Goal: Find contact information: Find contact information

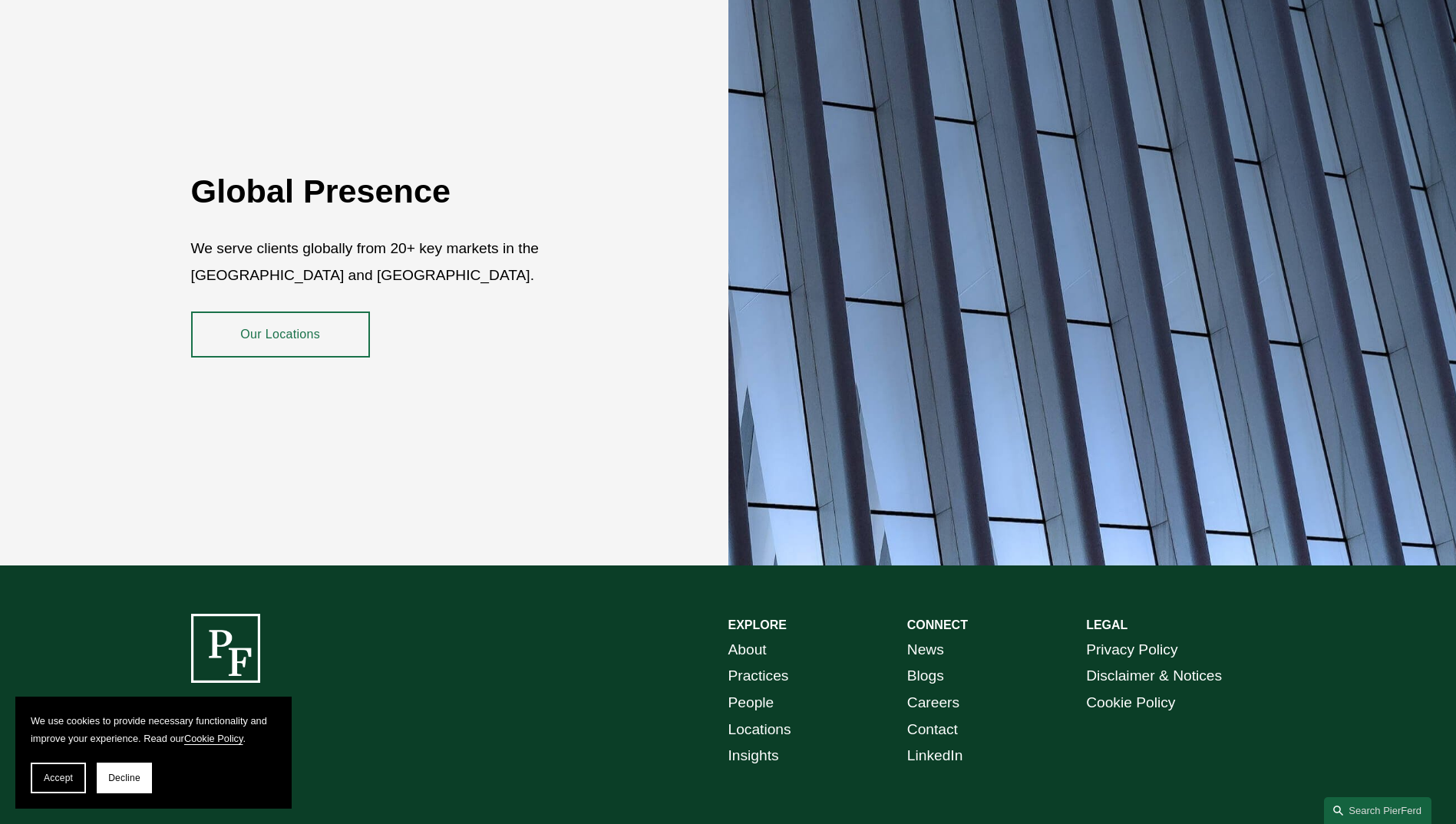
scroll to position [2796, 0]
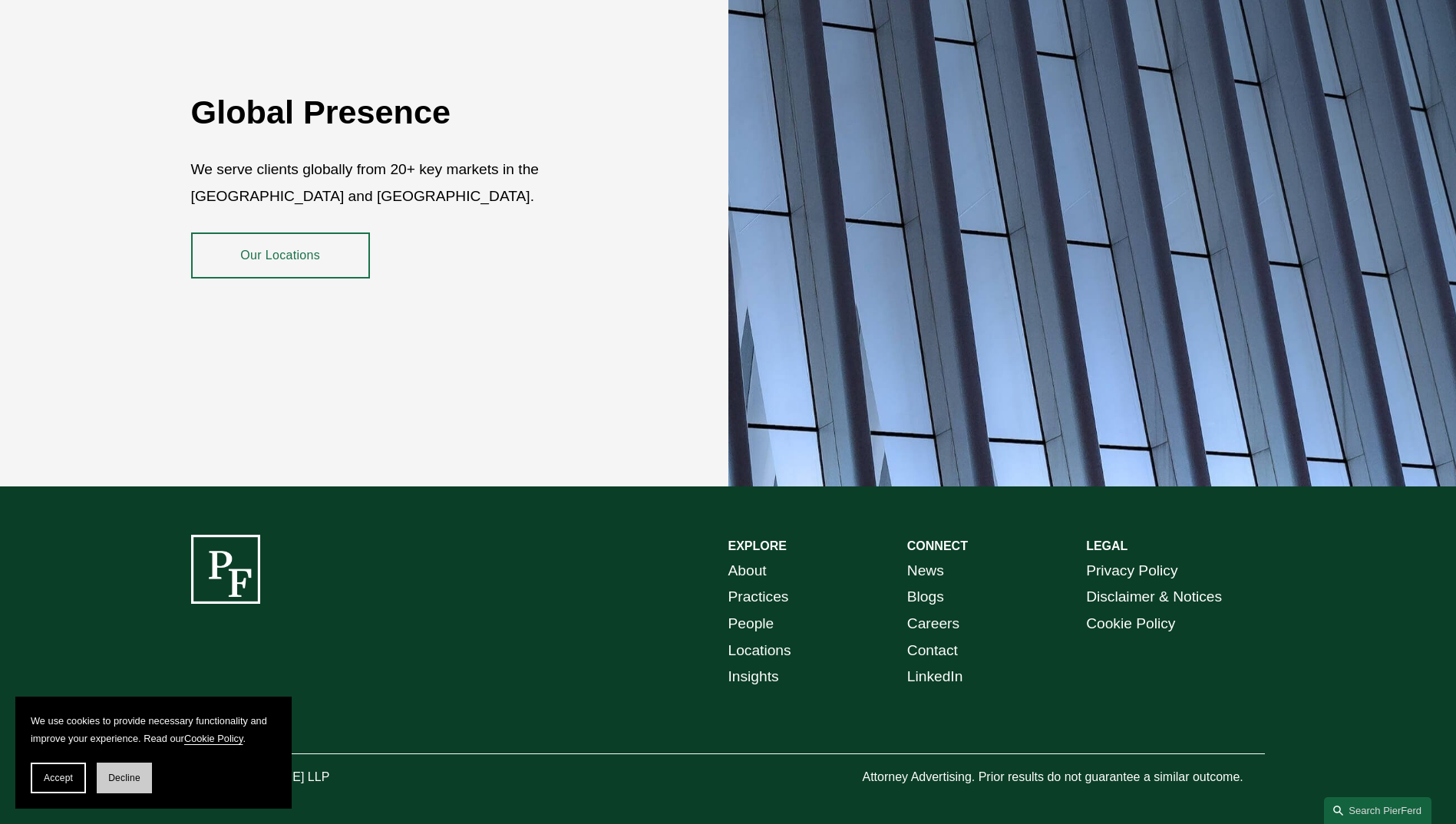
click at [115, 778] on span "Decline" at bounding box center [125, 778] width 32 height 11
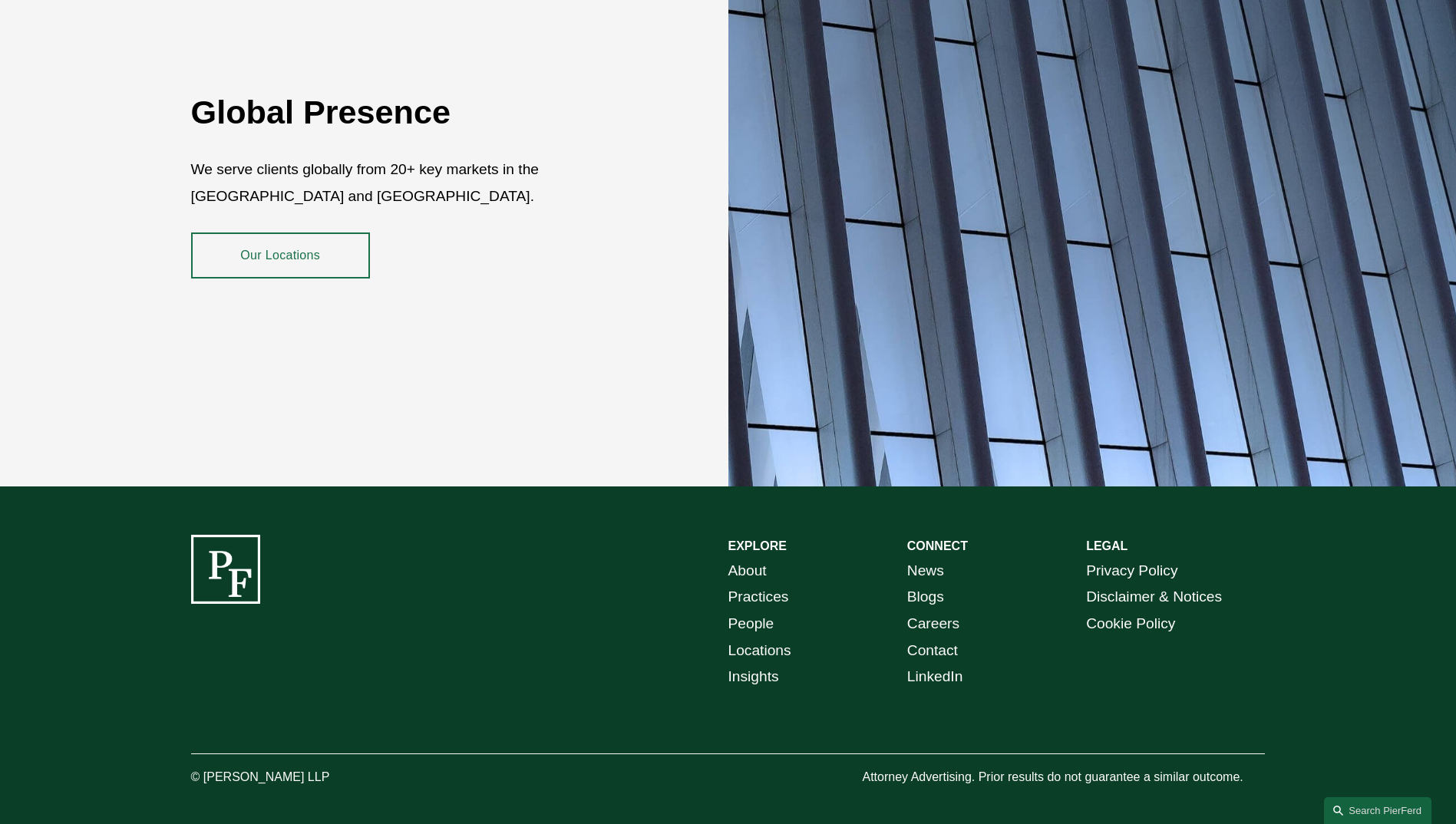
click at [944, 642] on link "Contact" at bounding box center [933, 651] width 51 height 27
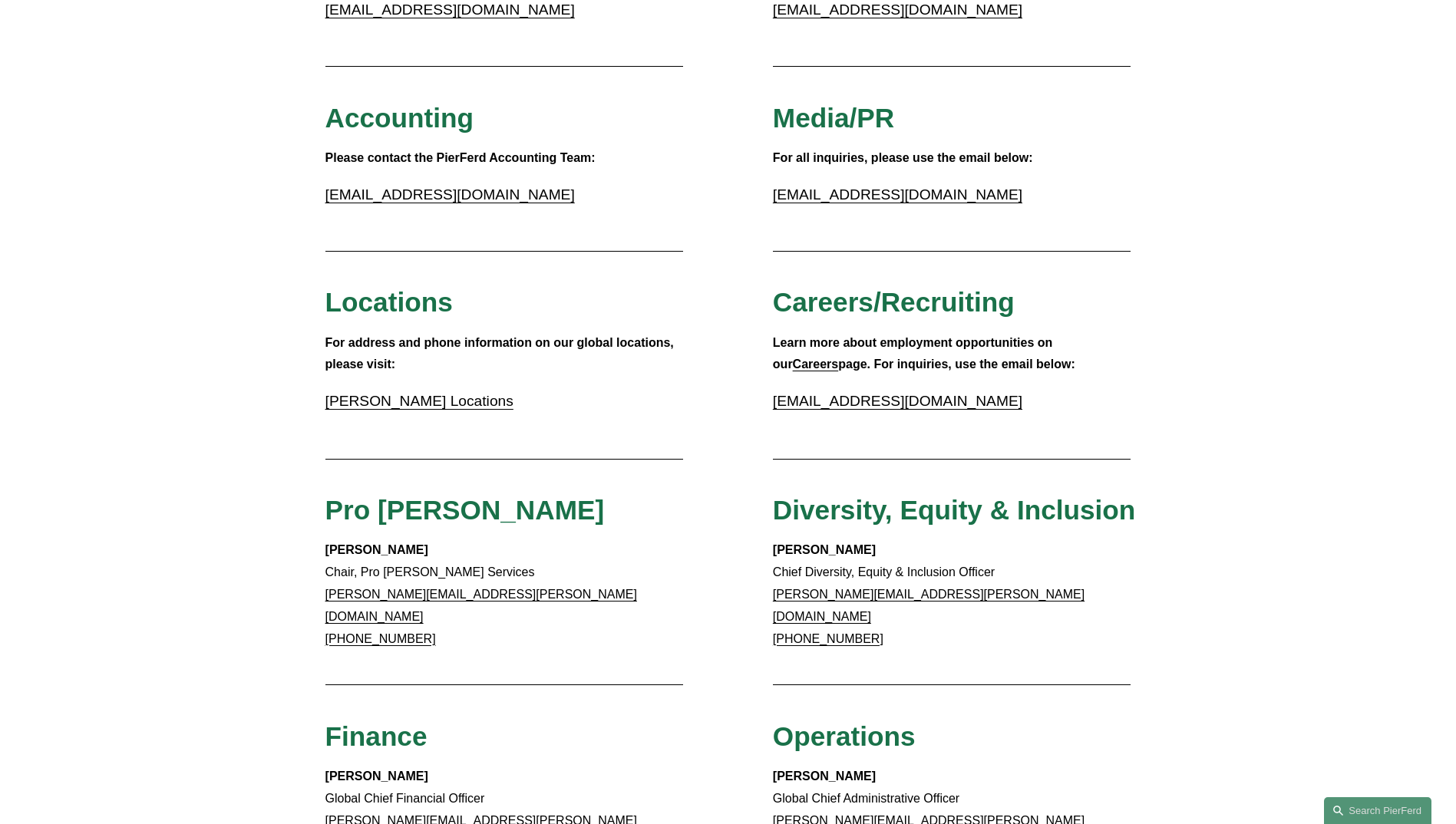
scroll to position [257, 0]
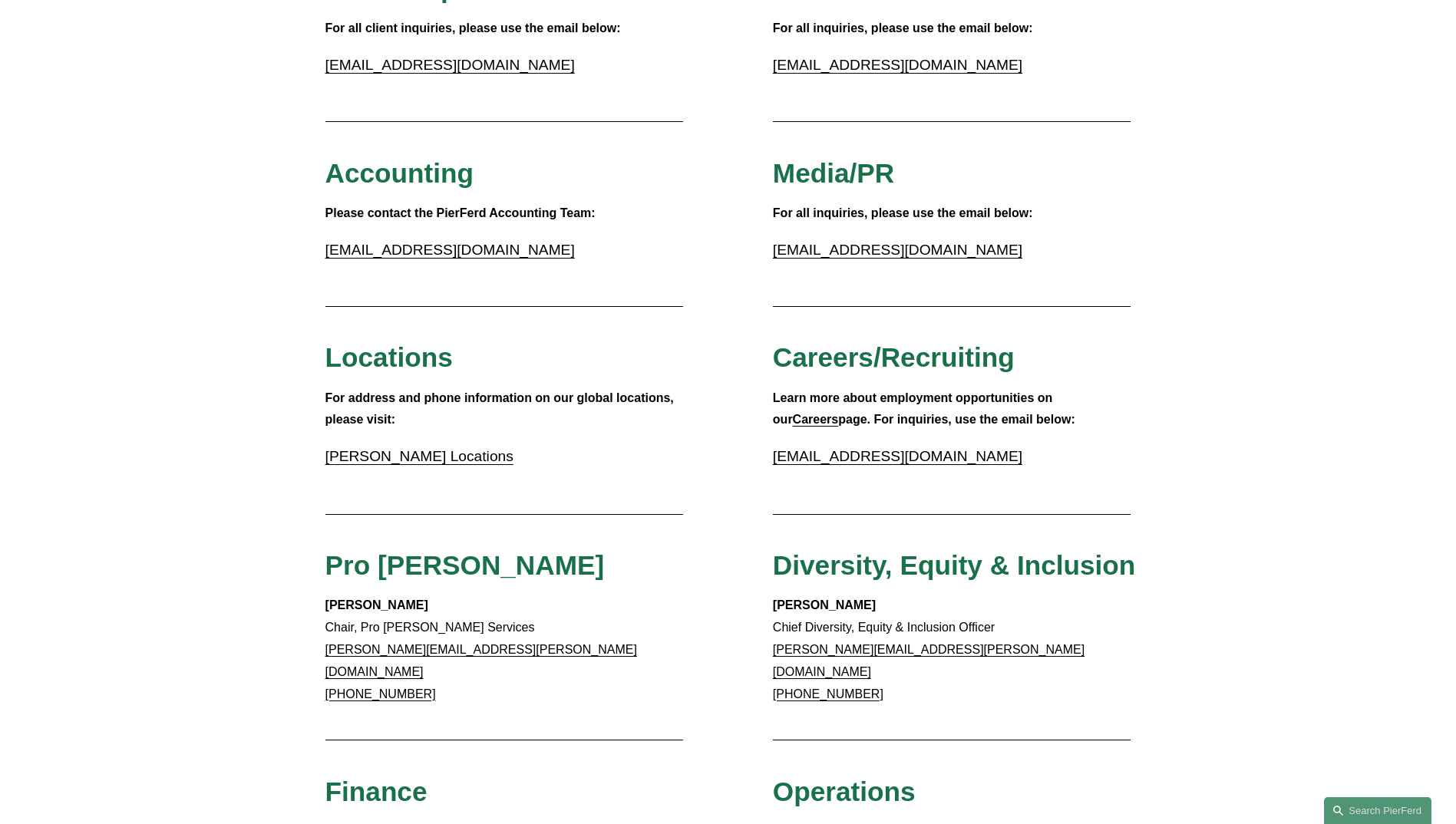
click at [411, 454] on link "[PERSON_NAME] Locations" at bounding box center [420, 456] width 188 height 16
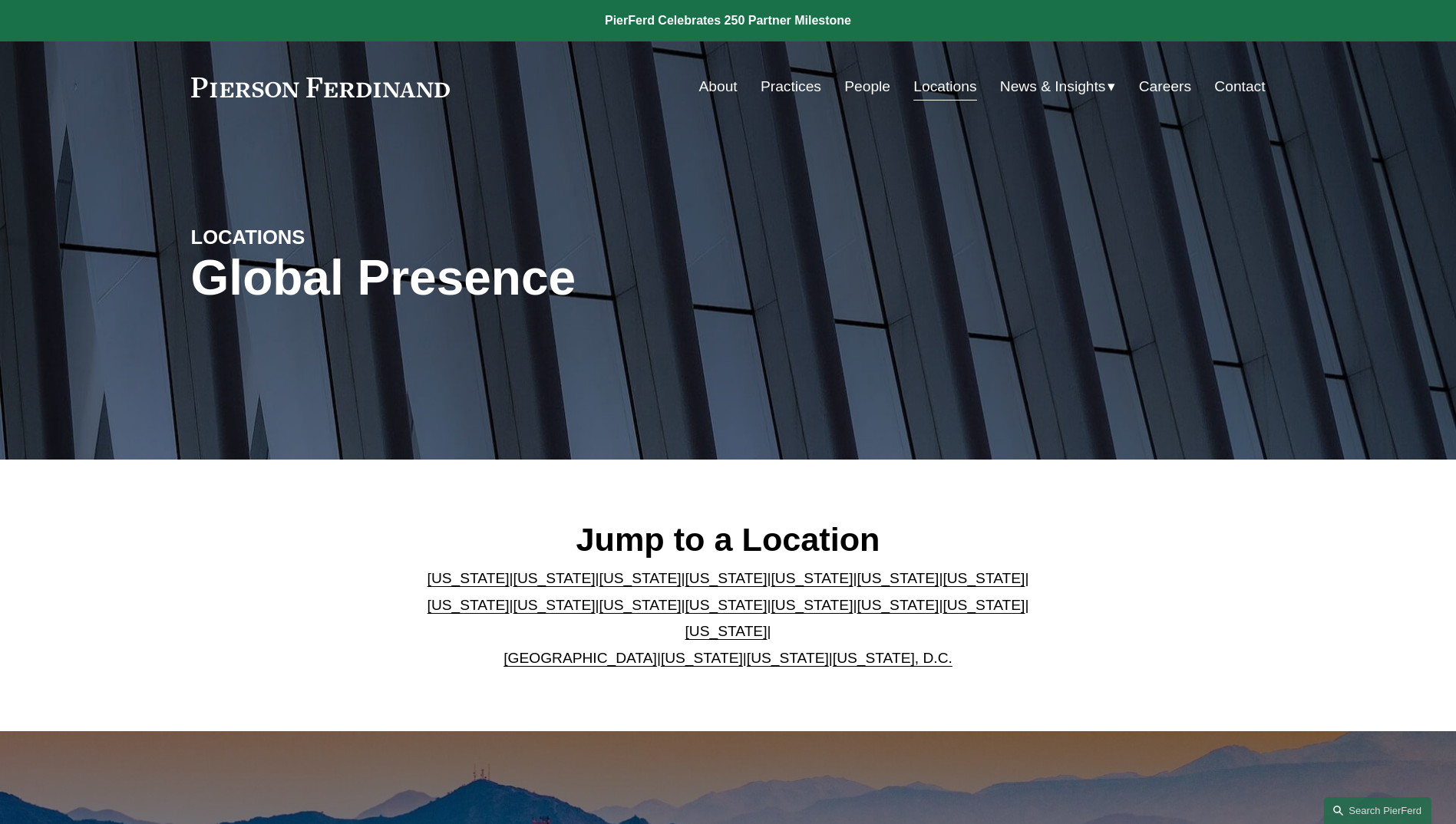
click at [767, 623] on link "Texas" at bounding box center [726, 631] width 82 height 16
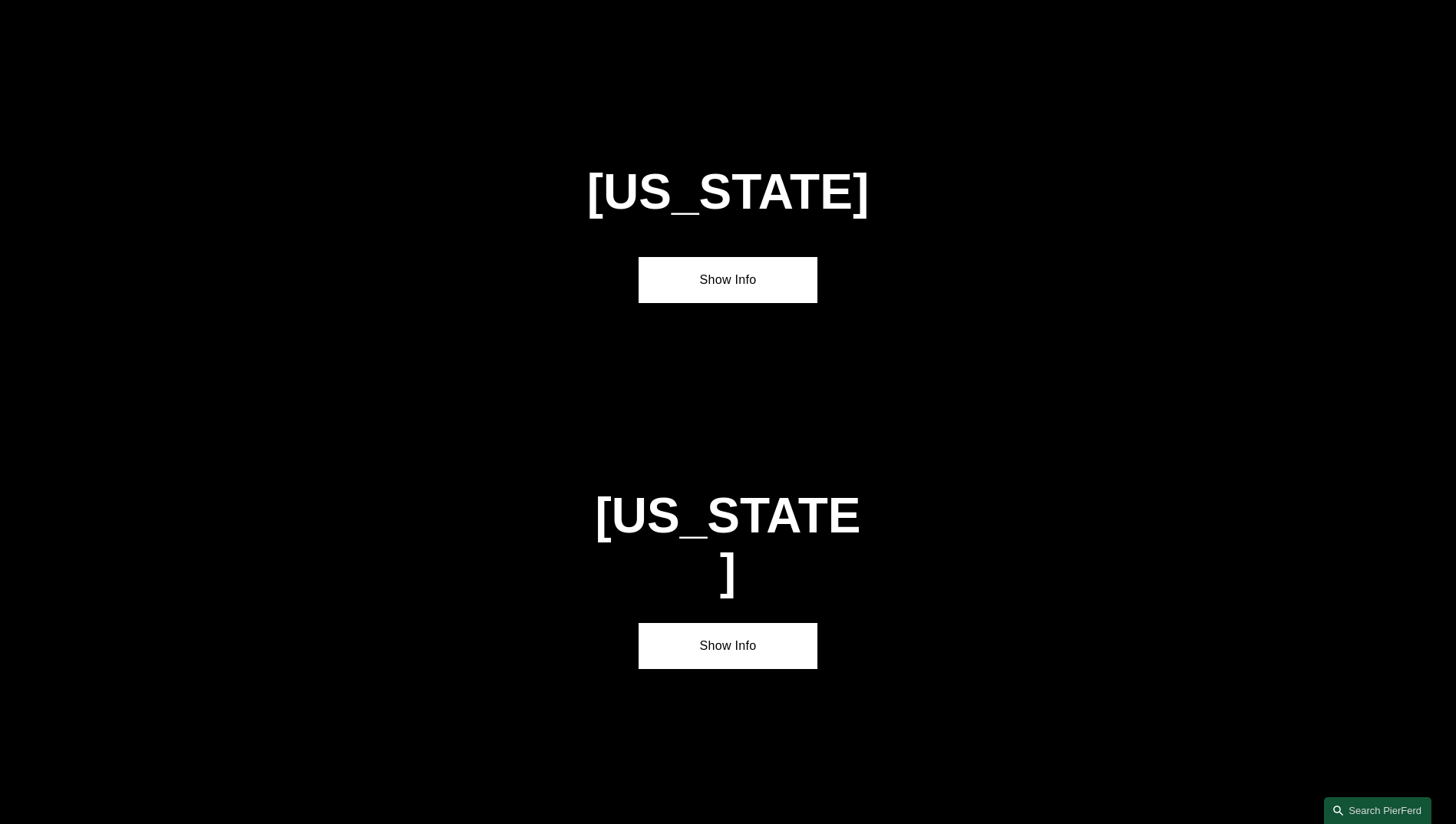
scroll to position [5258, 0]
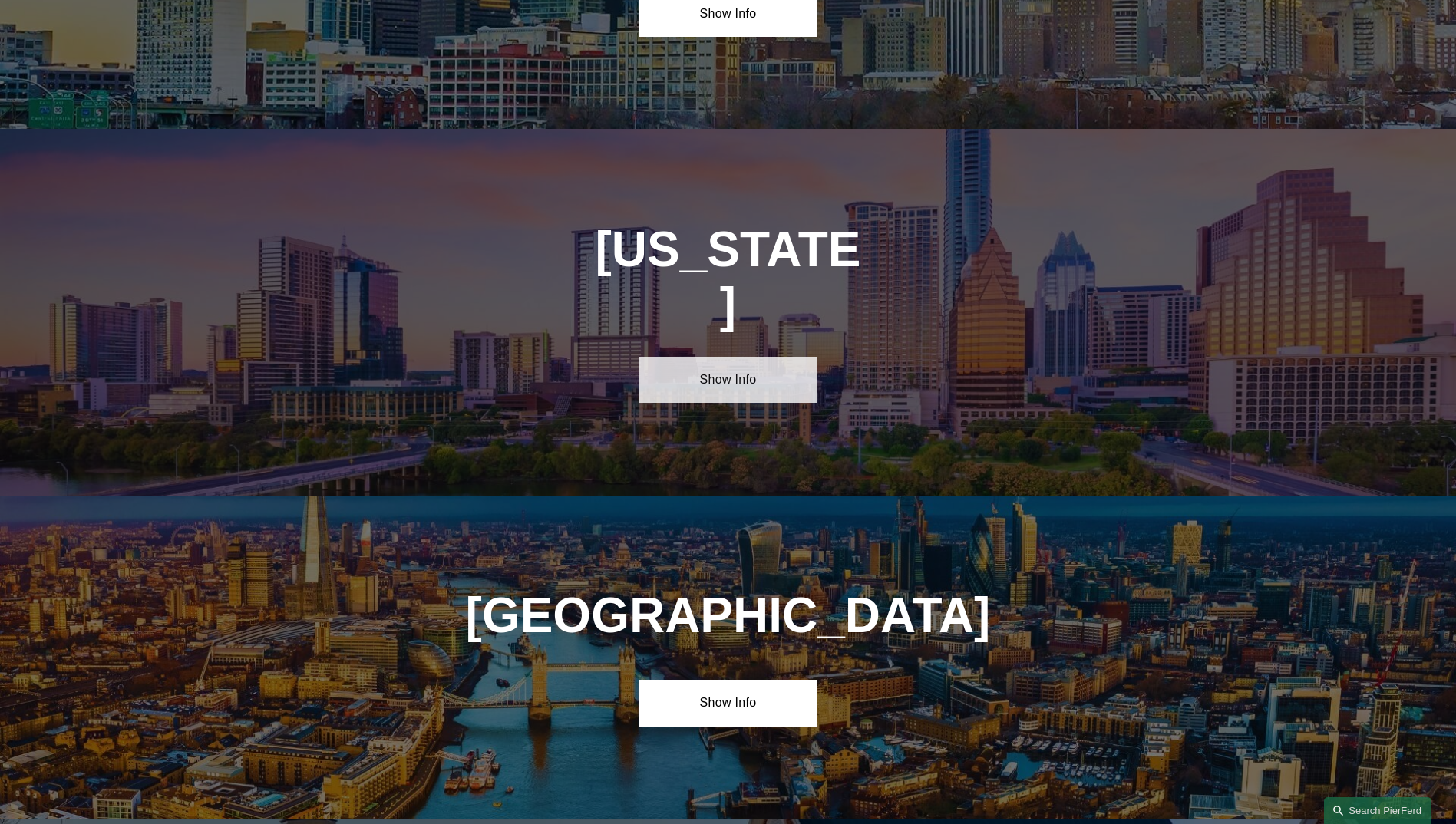
click at [741, 356] on link "Show Info" at bounding box center [728, 379] width 179 height 46
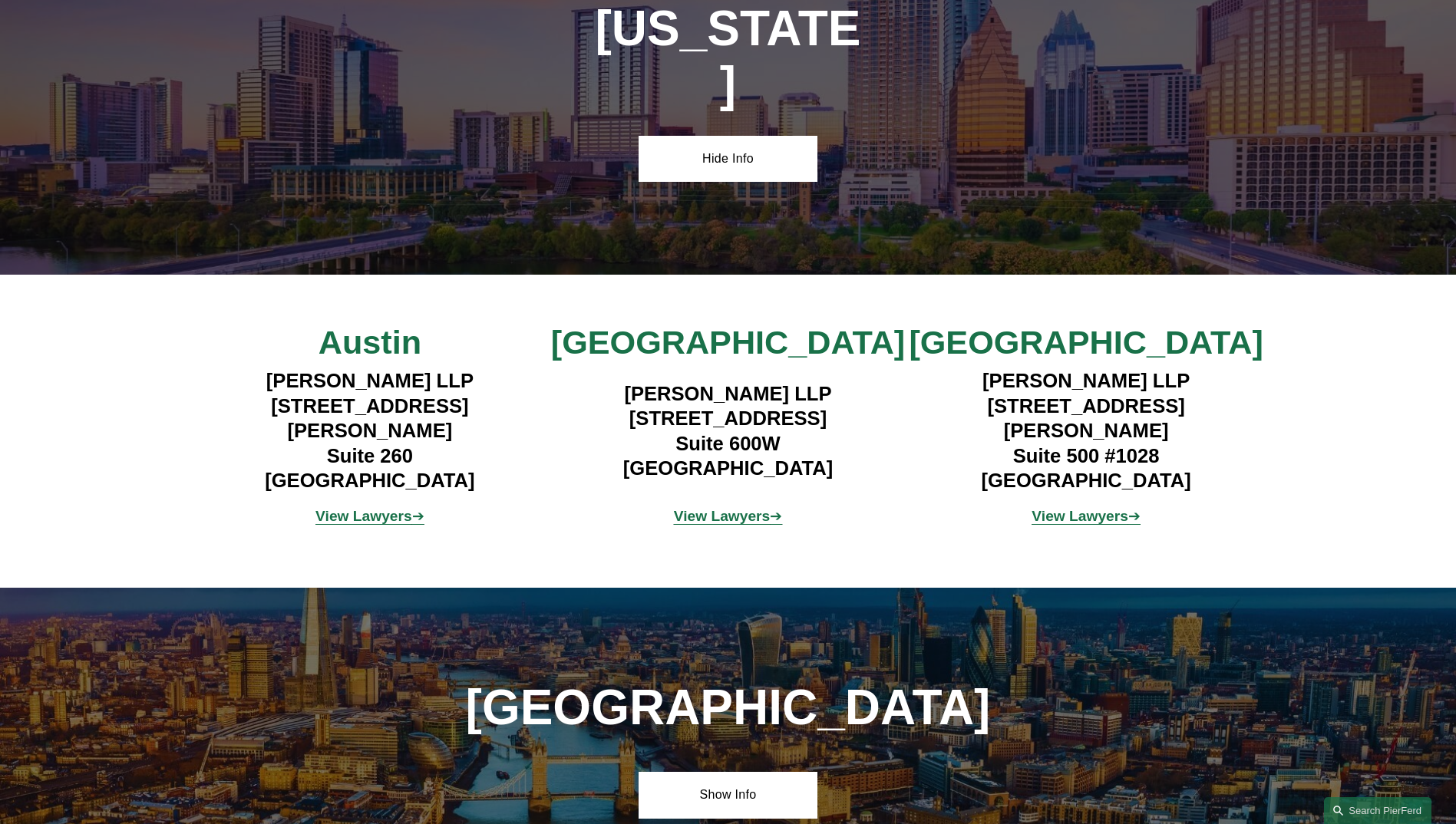
scroll to position [5484, 0]
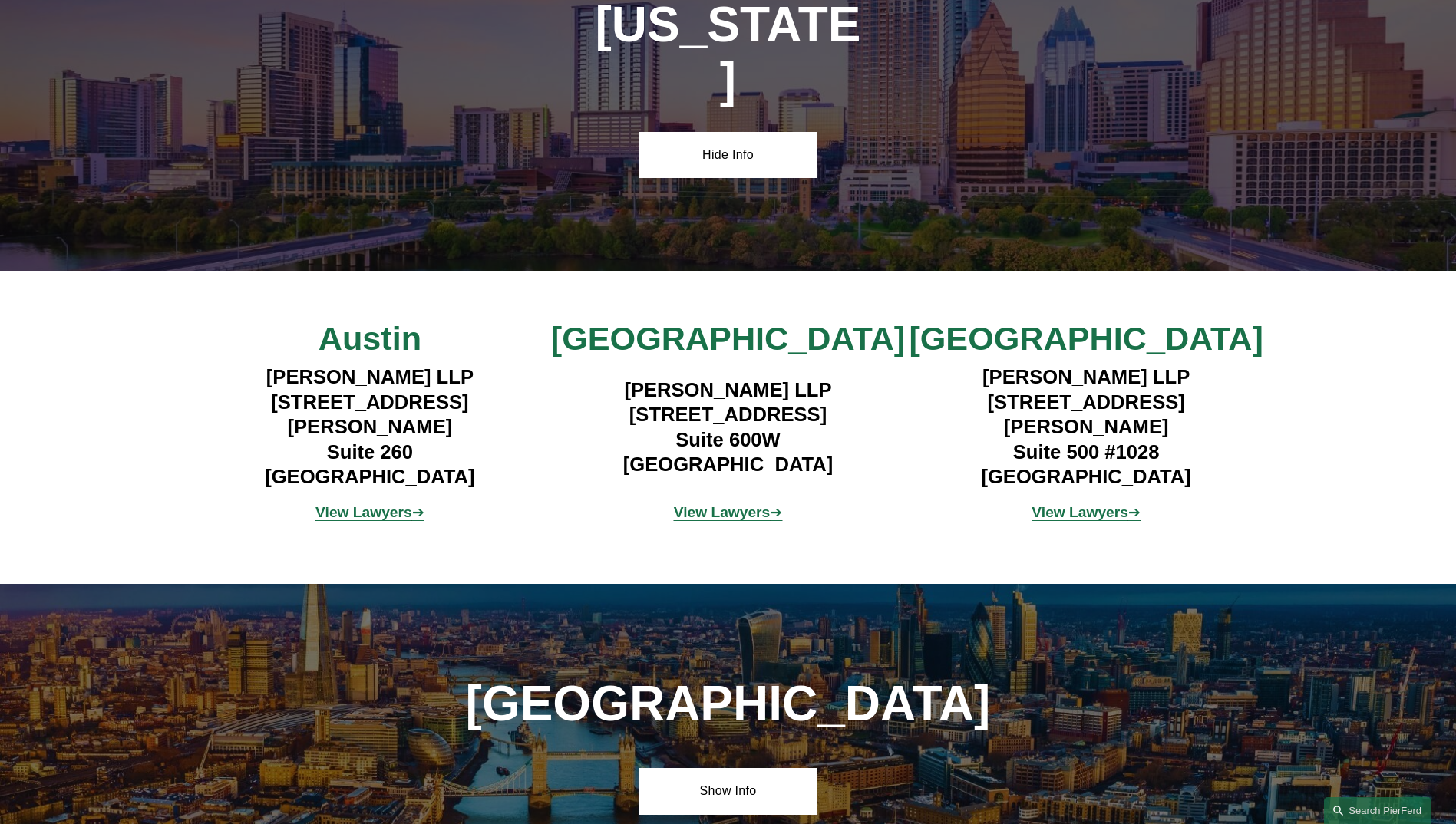
click at [707, 504] on strong "View Lawyers" at bounding box center [722, 512] width 96 height 16
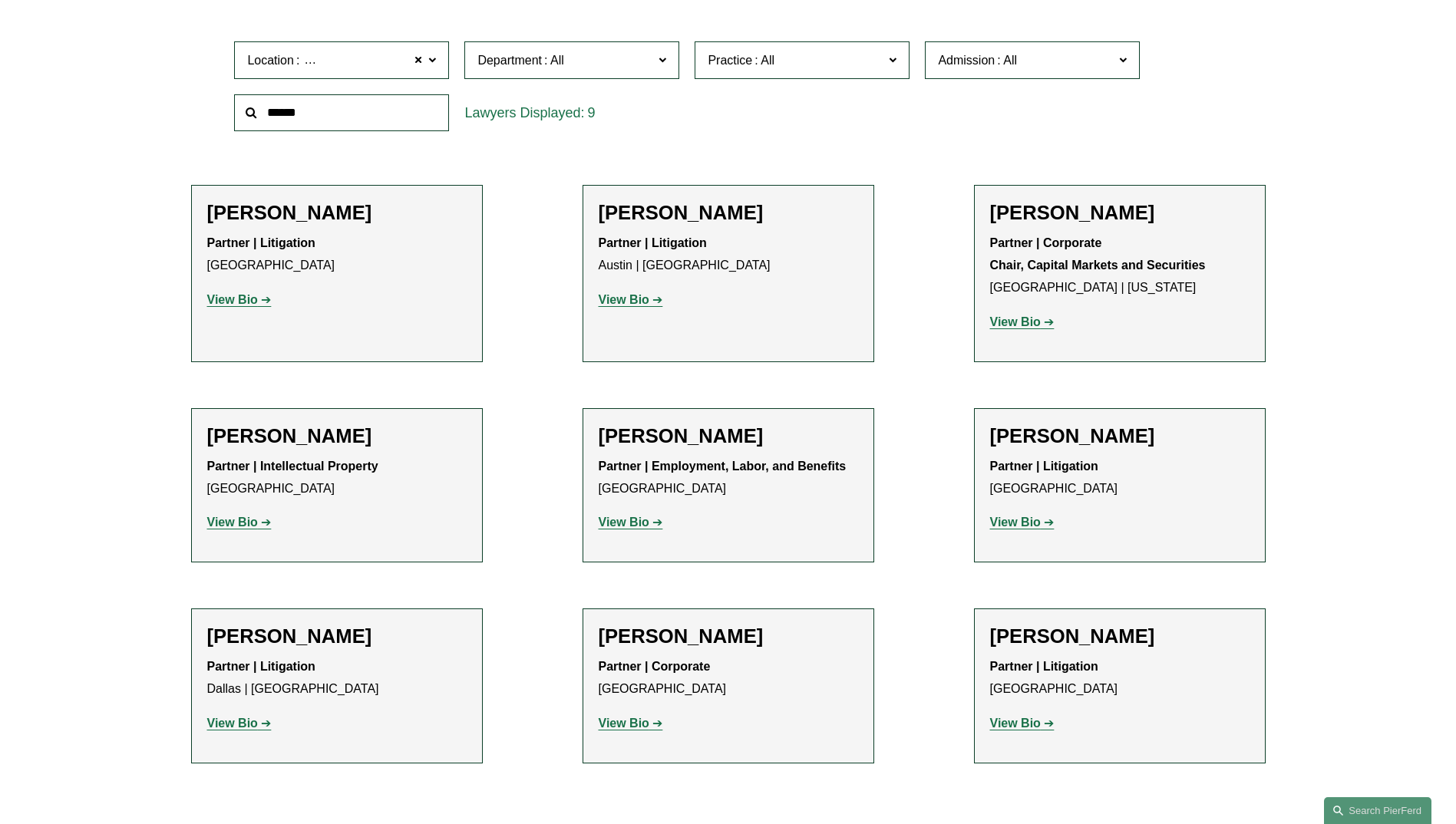
scroll to position [516, 0]
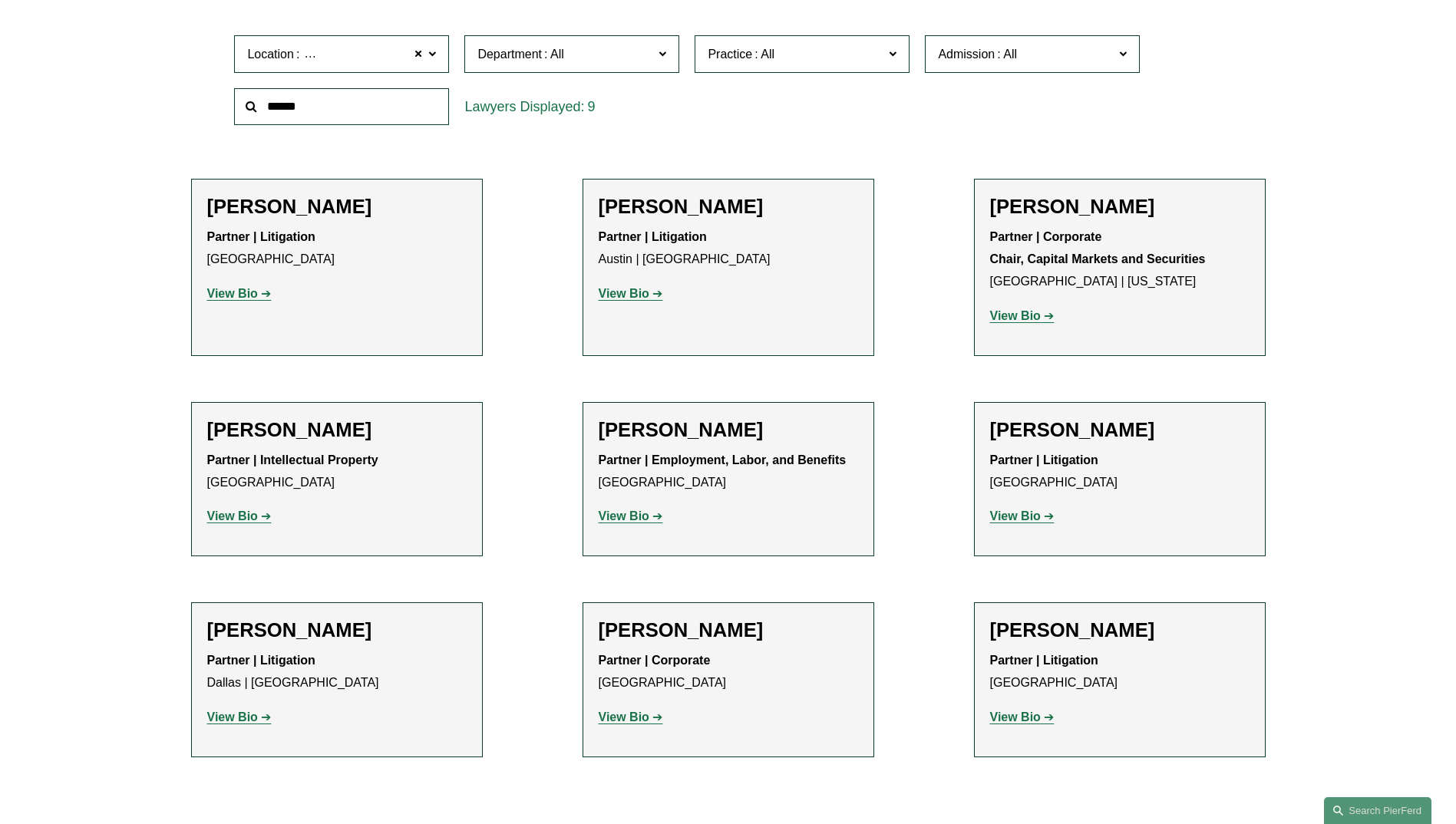
click at [328, 631] on h2 "Bryan D. Pollard" at bounding box center [337, 630] width 259 height 23
click at [237, 714] on strong "View Bio" at bounding box center [233, 717] width 51 height 13
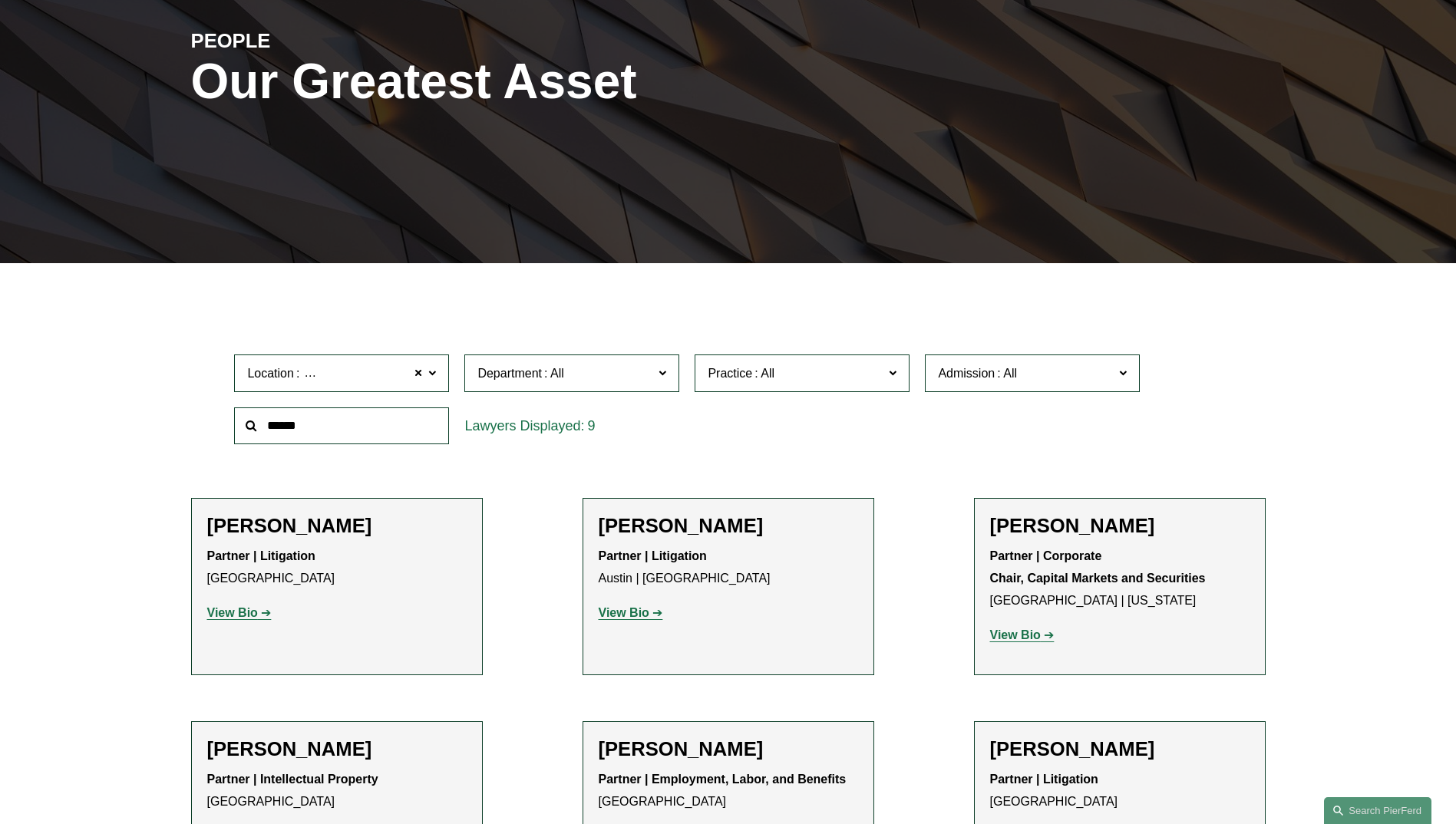
scroll to position [0, 0]
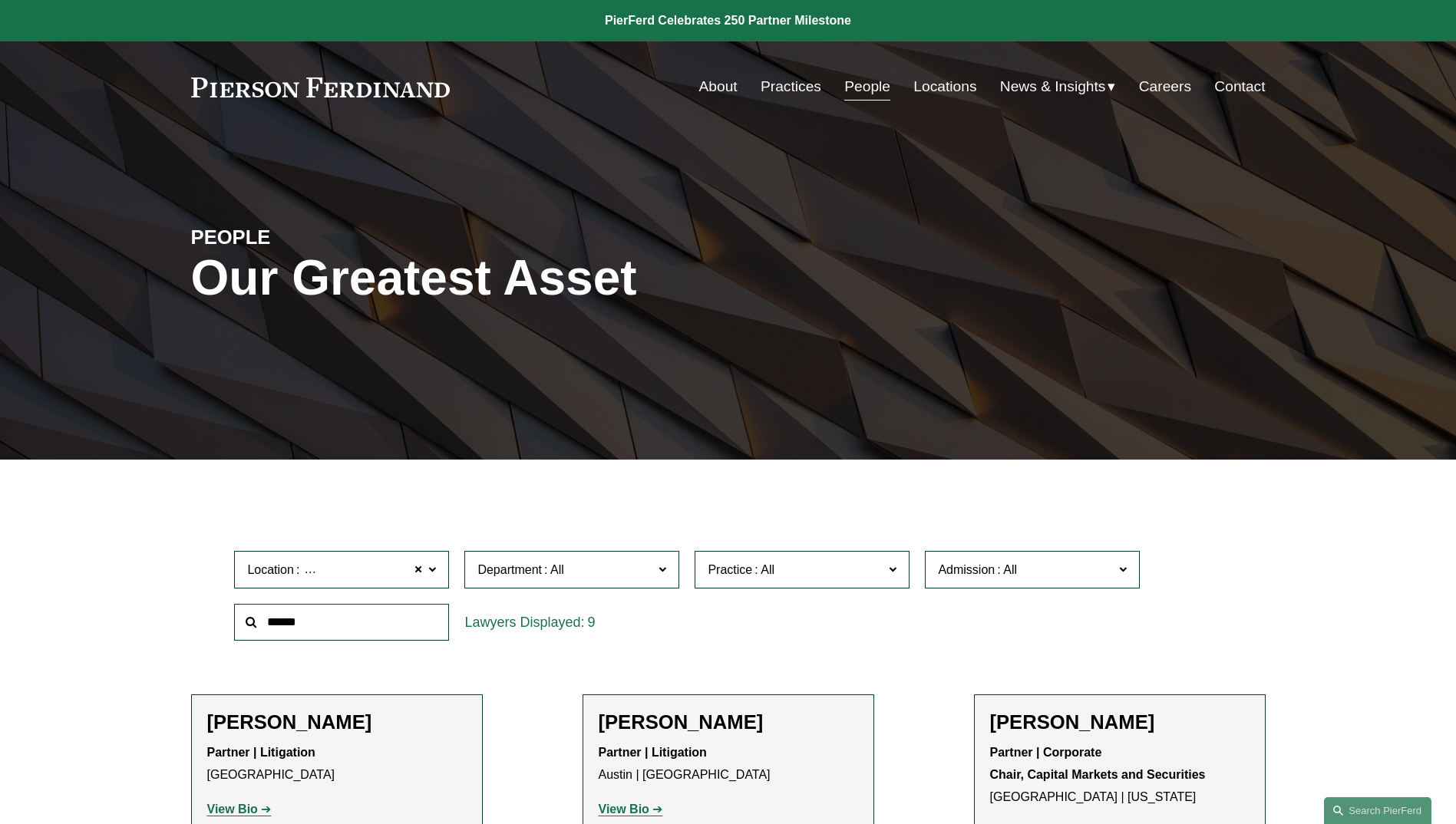
click at [705, 91] on link "About" at bounding box center [718, 87] width 38 height 29
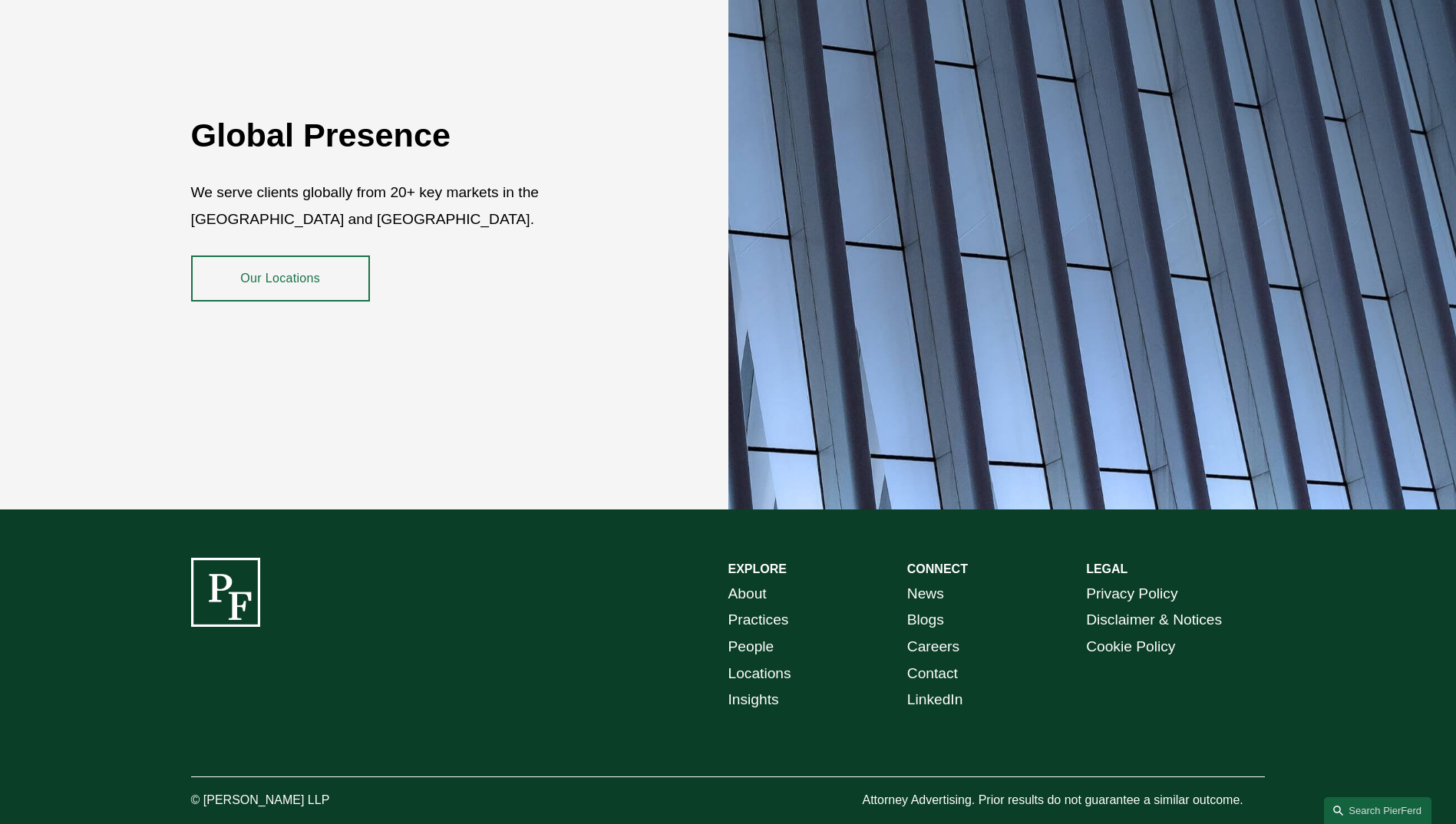
scroll to position [2796, 0]
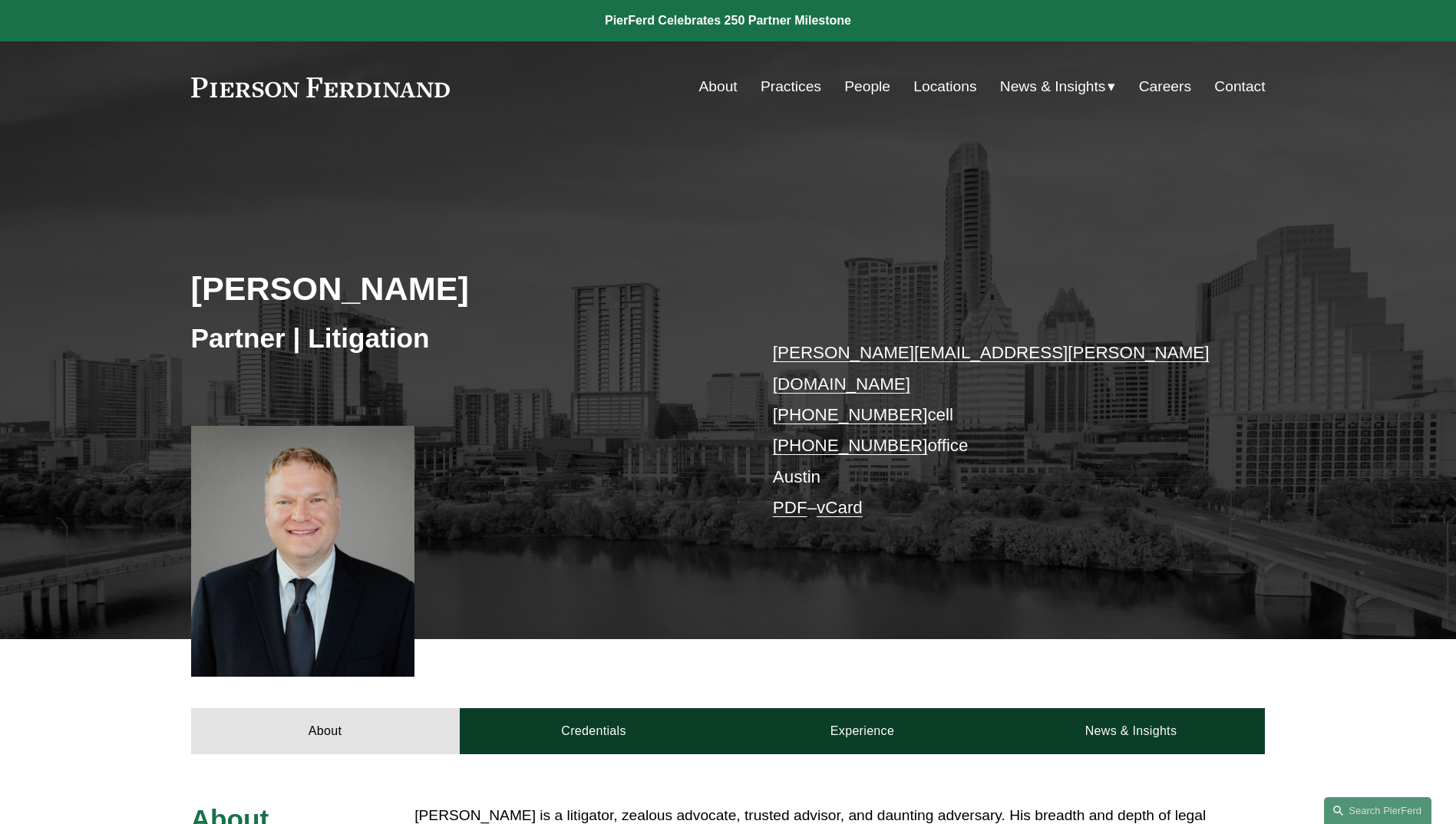
click at [800, 498] on link "PDF" at bounding box center [790, 508] width 35 height 19
click at [792, 498] on link "PDF" at bounding box center [790, 508] width 35 height 19
click at [945, 91] on link "Locations" at bounding box center [945, 87] width 63 height 29
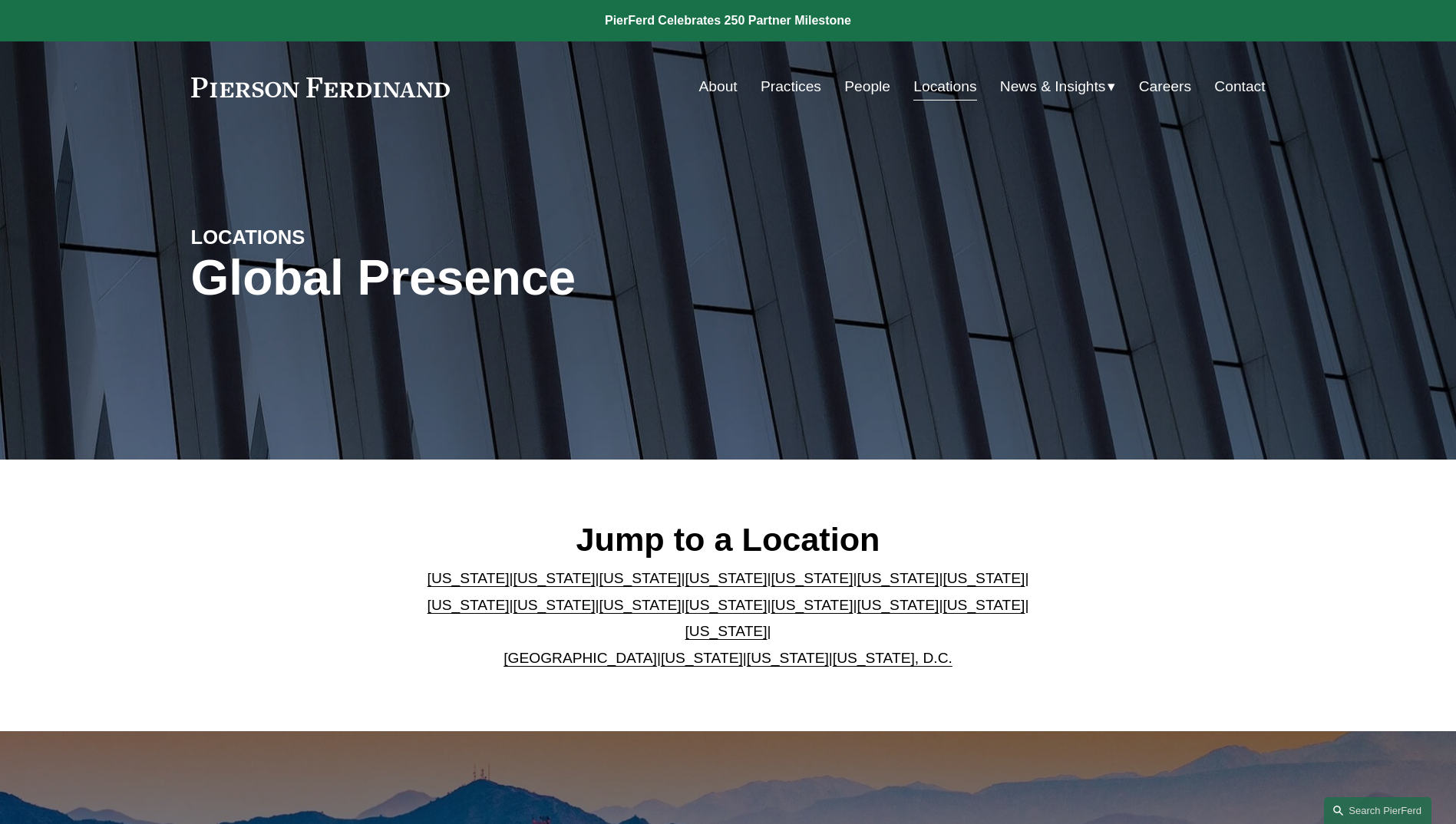
click at [767, 623] on link "Texas" at bounding box center [726, 631] width 82 height 16
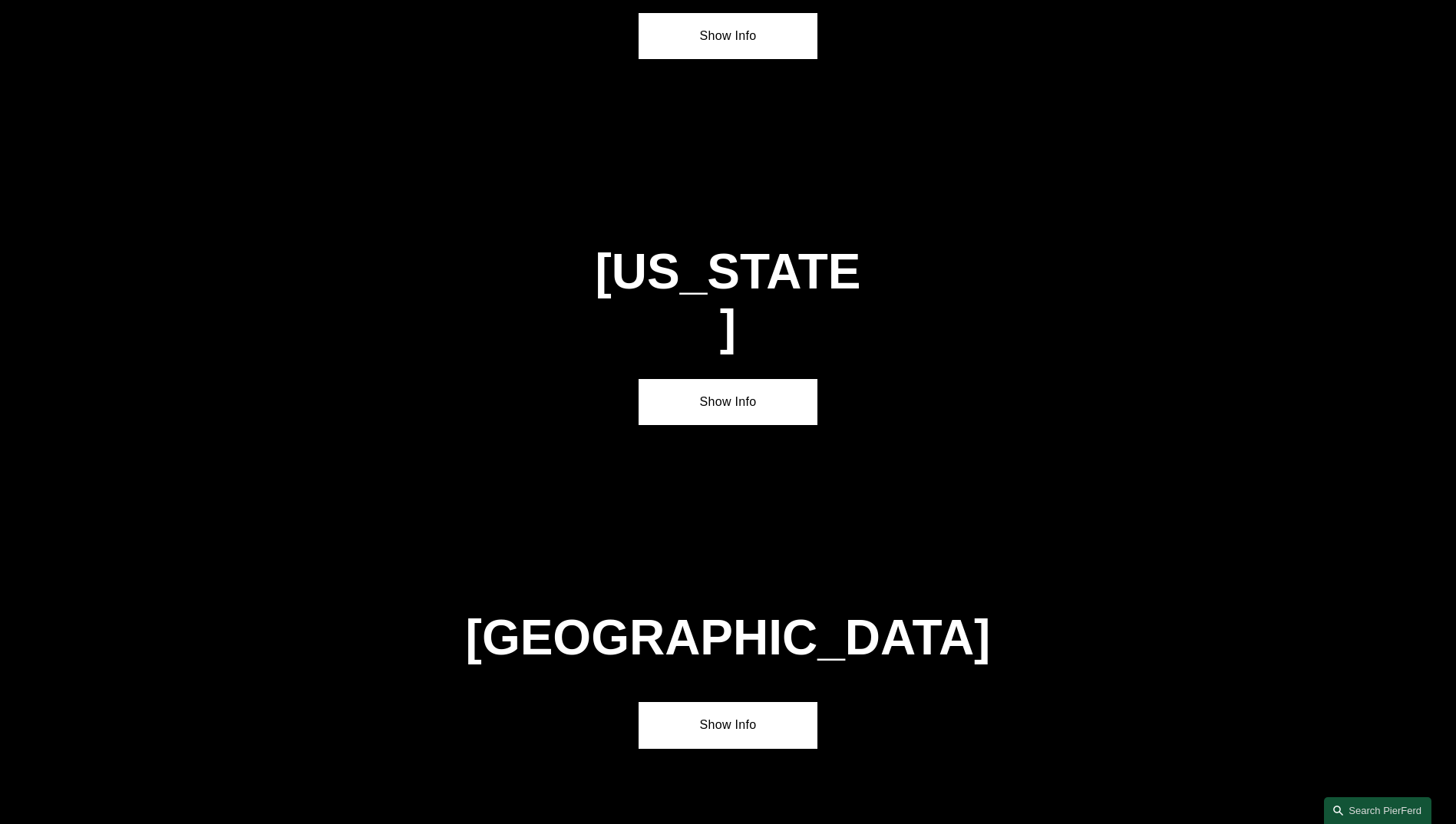
scroll to position [5258, 0]
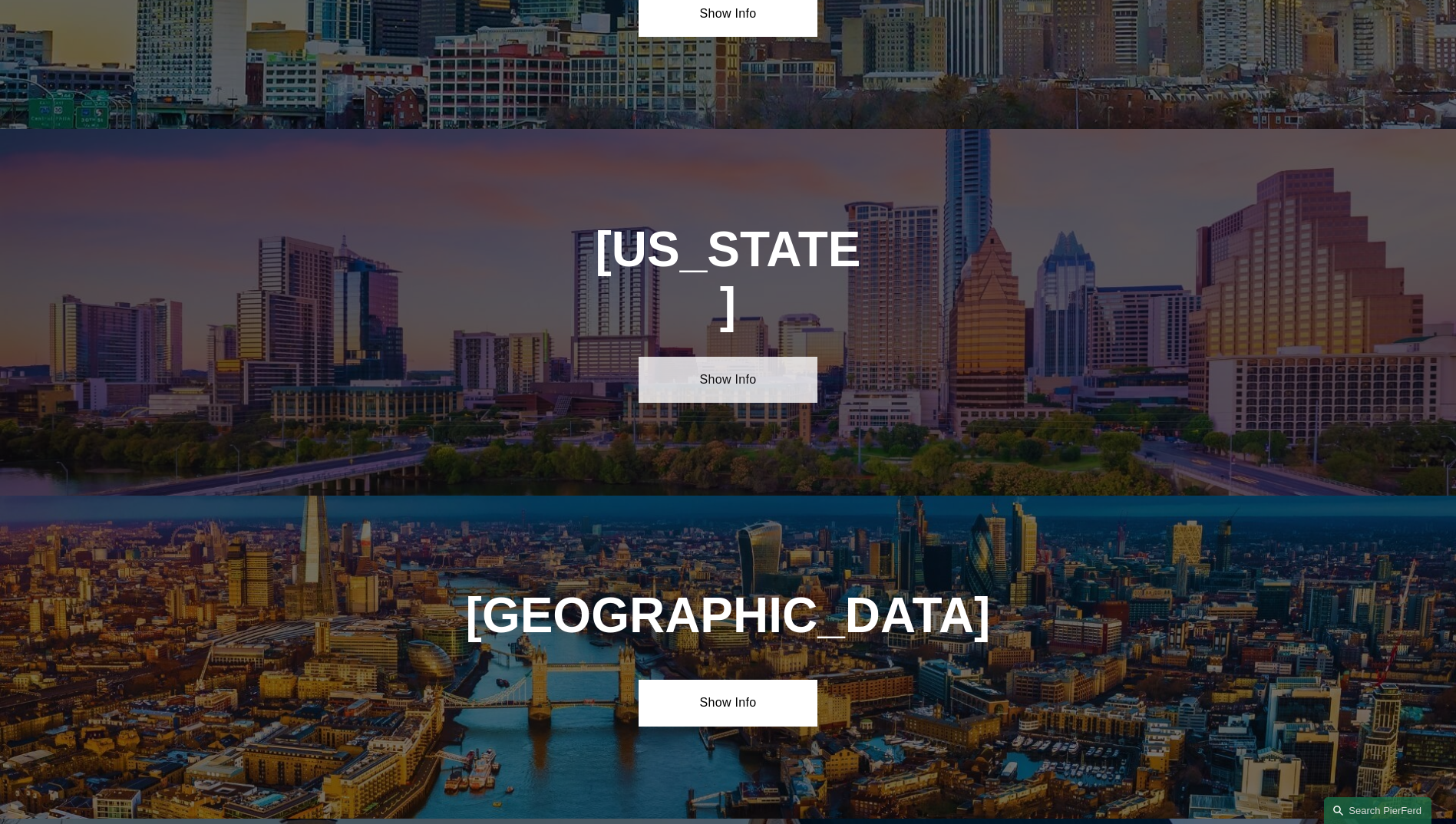
click at [711, 356] on link "Show Info" at bounding box center [728, 379] width 179 height 46
